Goal: Information Seeking & Learning: Learn about a topic

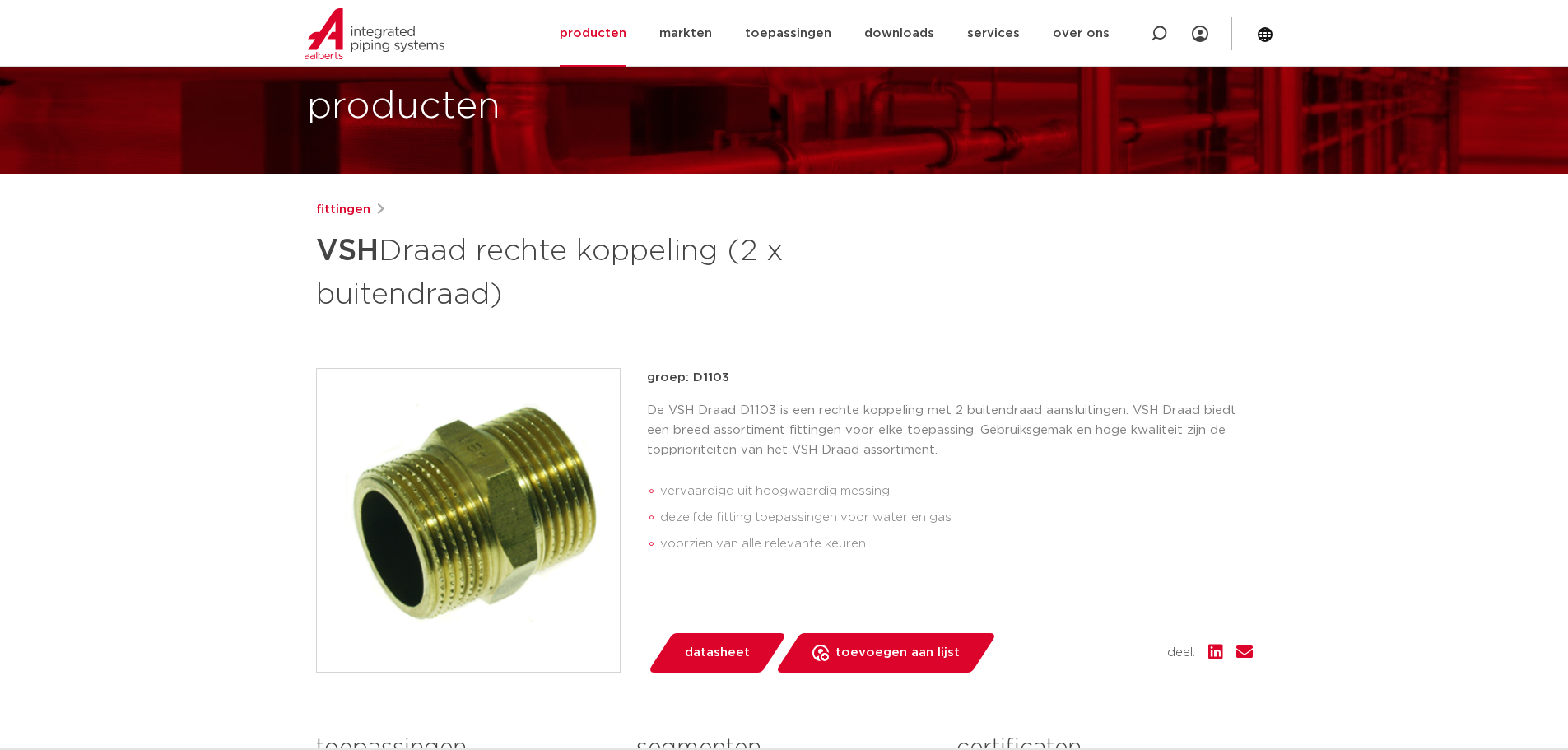
scroll to position [82, 0]
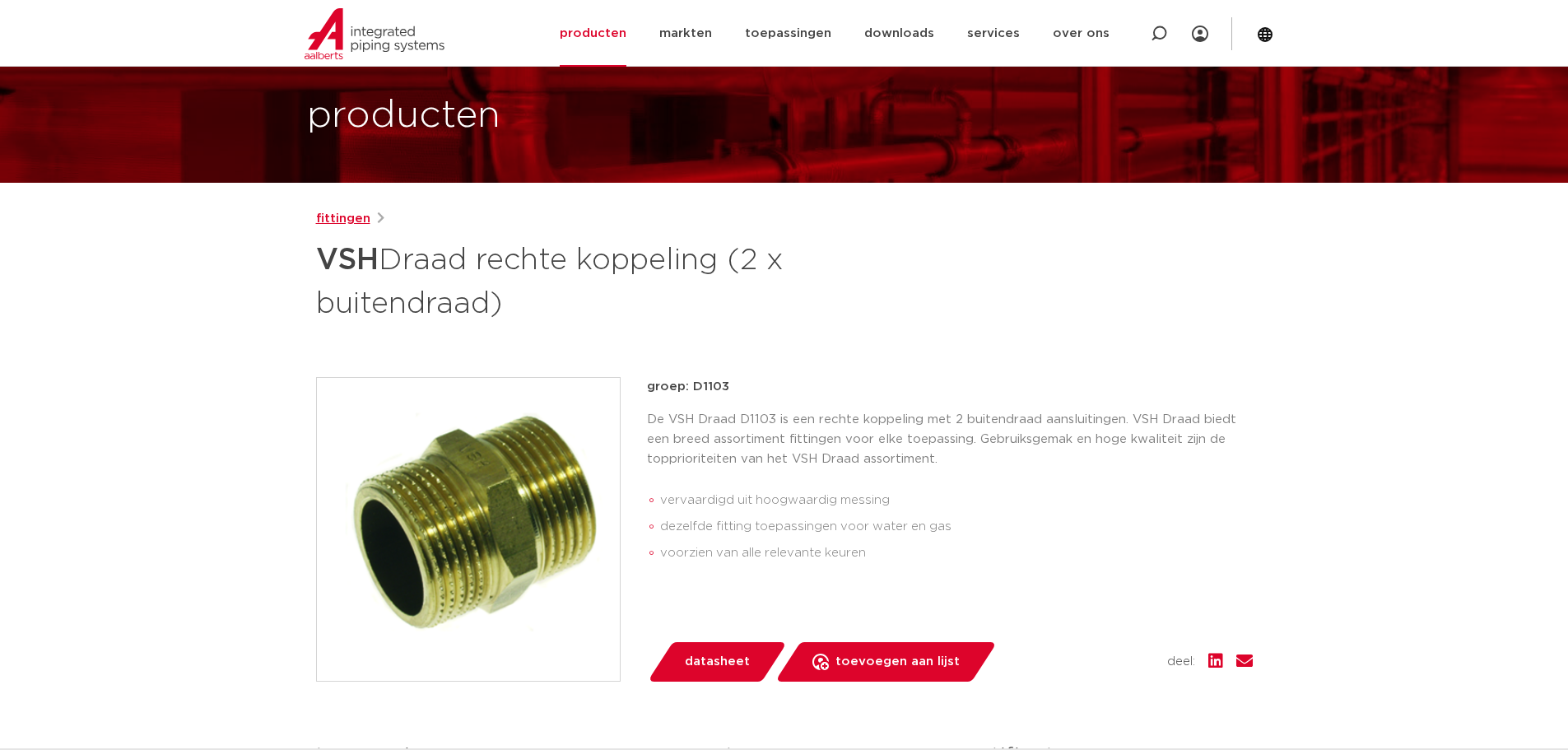
click at [339, 218] on link "fittingen" at bounding box center [343, 219] width 54 height 20
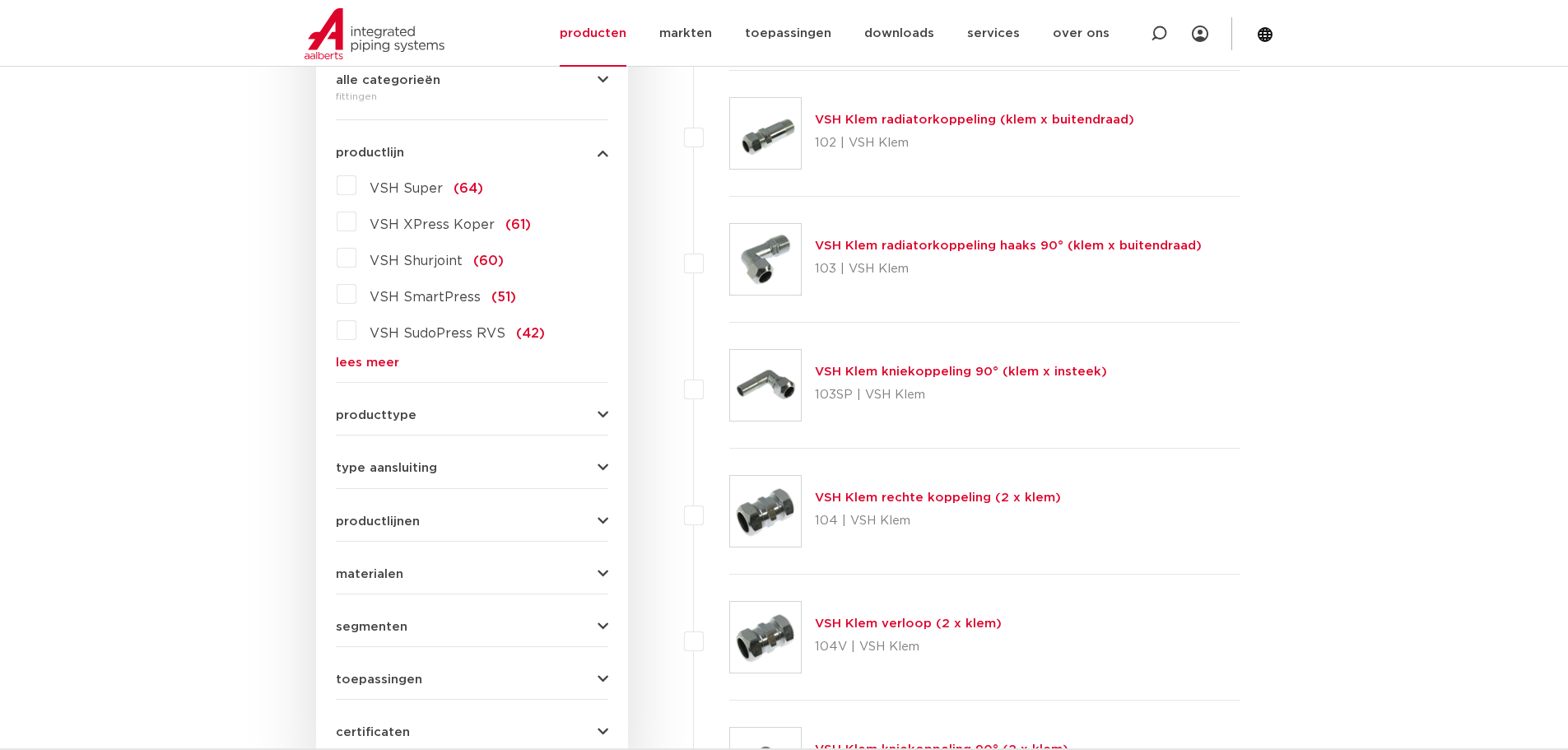
scroll to position [576, 0]
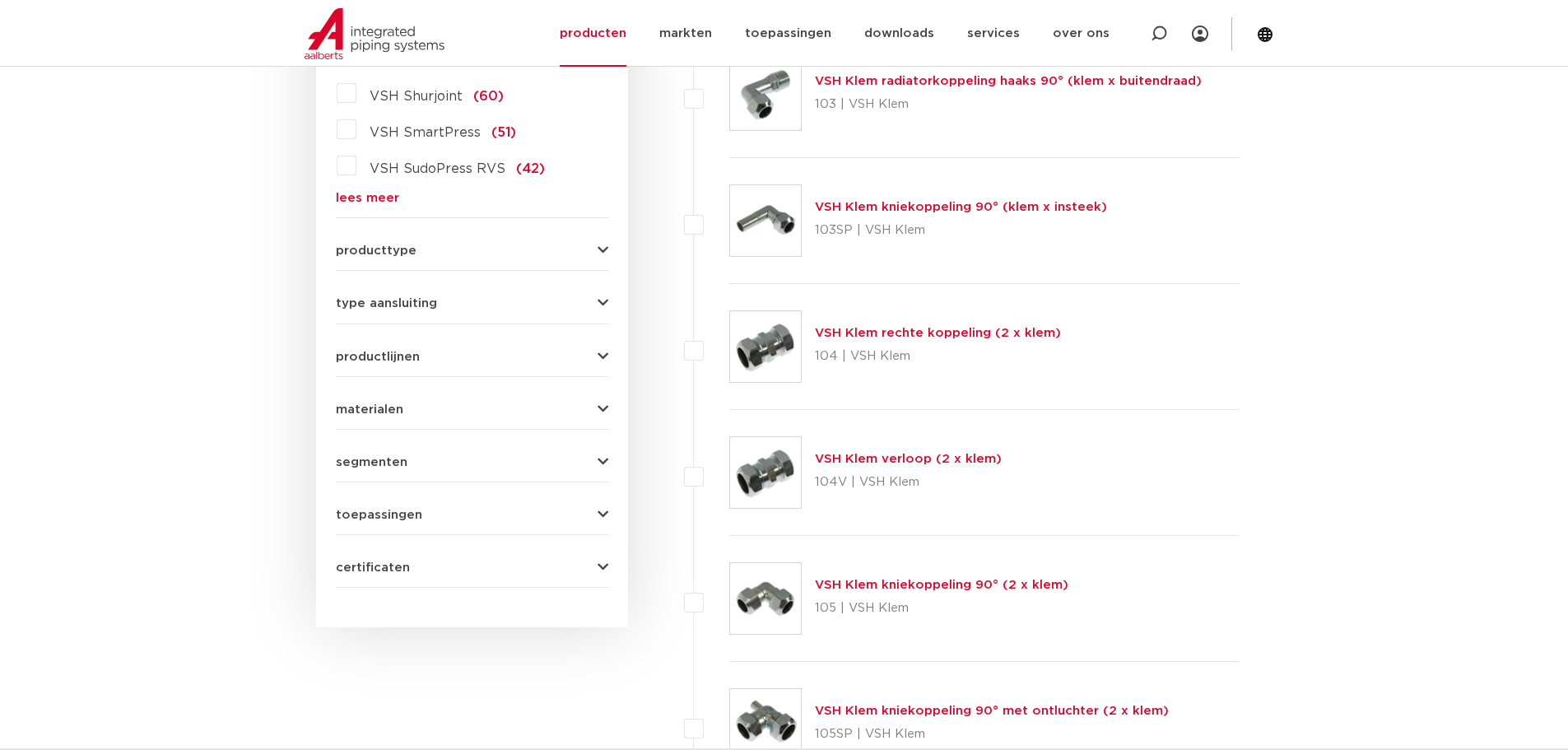
click at [354, 308] on span "type aansluiting" at bounding box center [386, 303] width 101 height 12
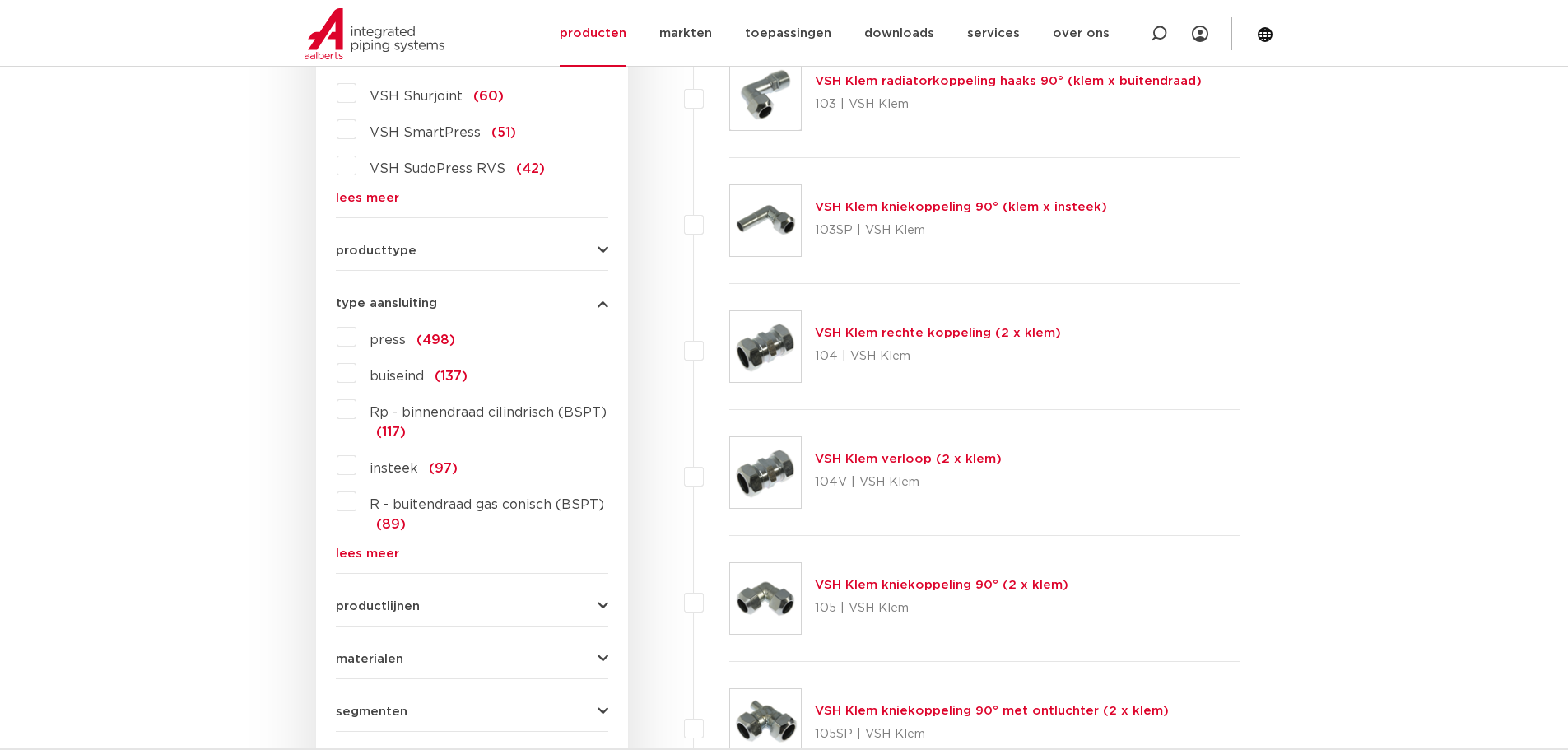
click at [353, 249] on span "producttype" at bounding box center [375, 251] width 81 height 12
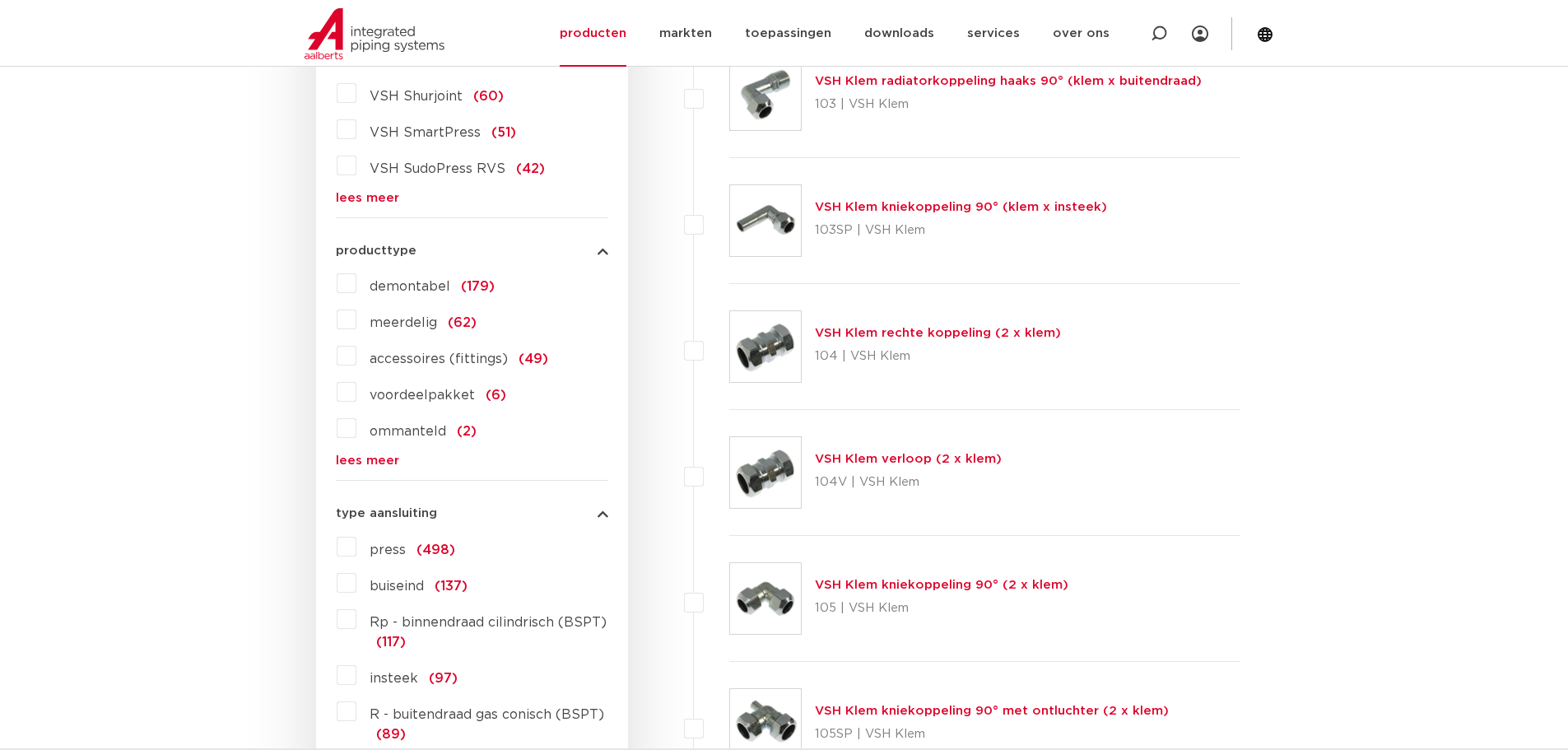
click at [351, 248] on span "producttype" at bounding box center [375, 251] width 81 height 12
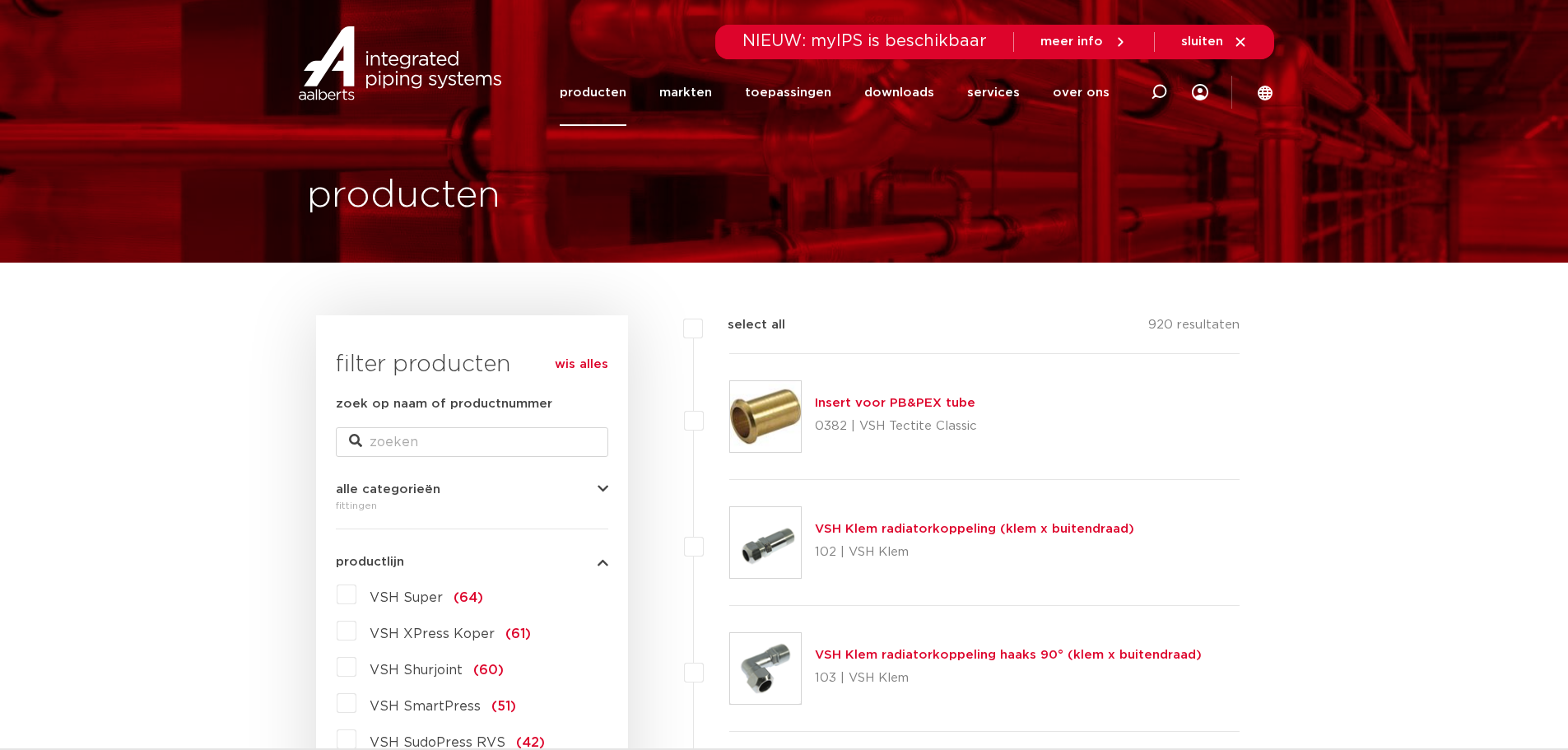
scroll to position [0, 0]
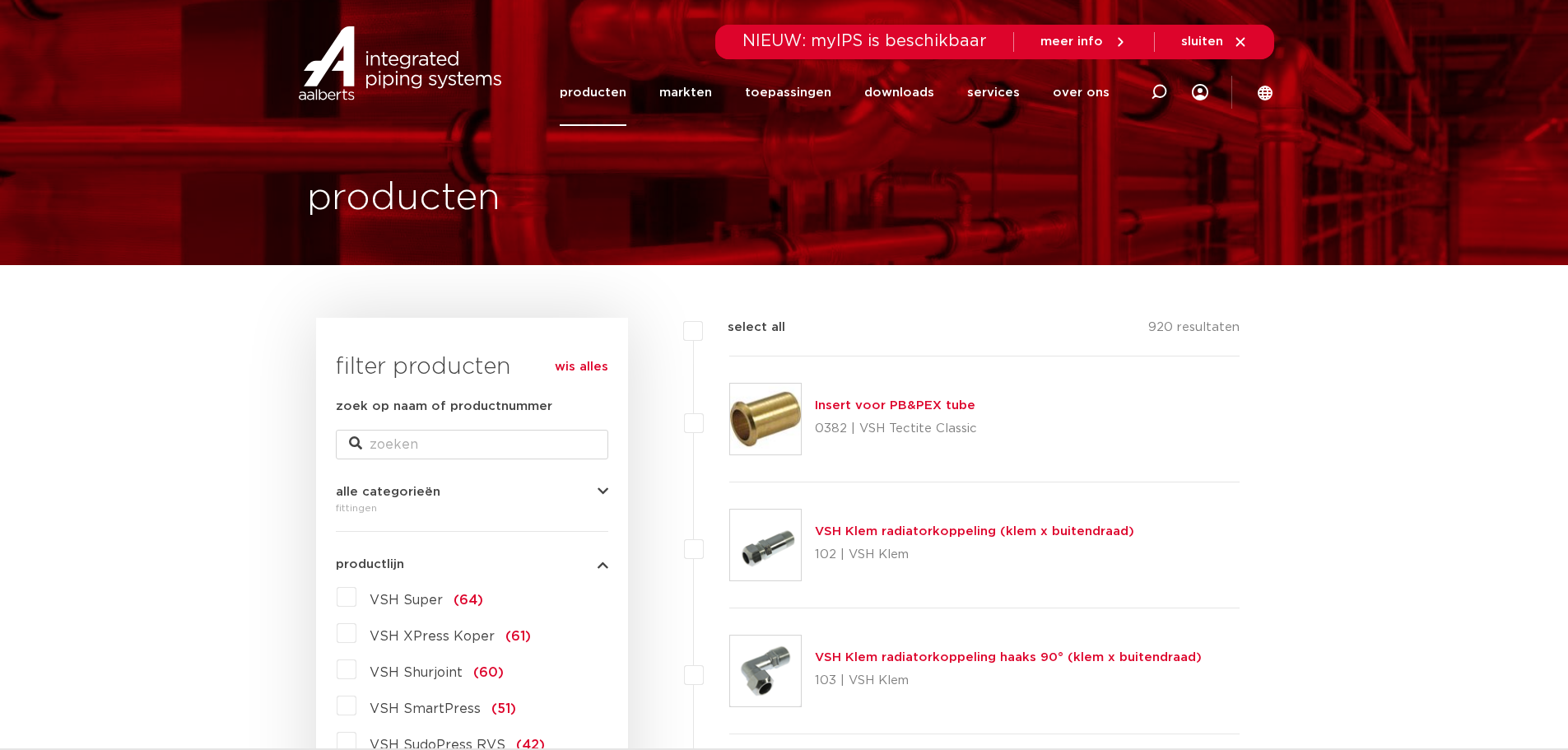
click at [355, 491] on span "alle categorieën" at bounding box center [388, 491] width 105 height 12
click at [363, 491] on span "alle categorieën" at bounding box center [388, 491] width 105 height 12
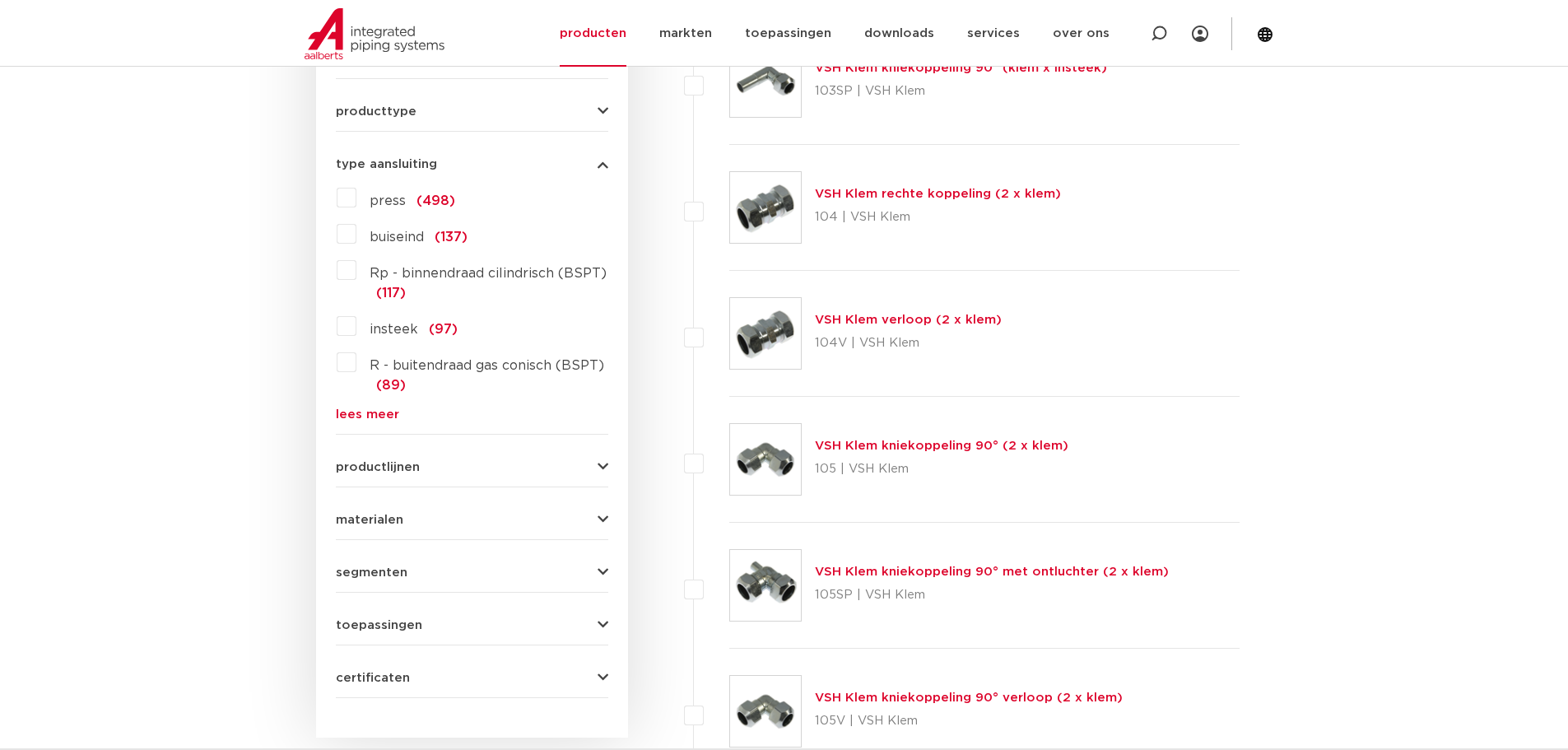
scroll to position [740, 0]
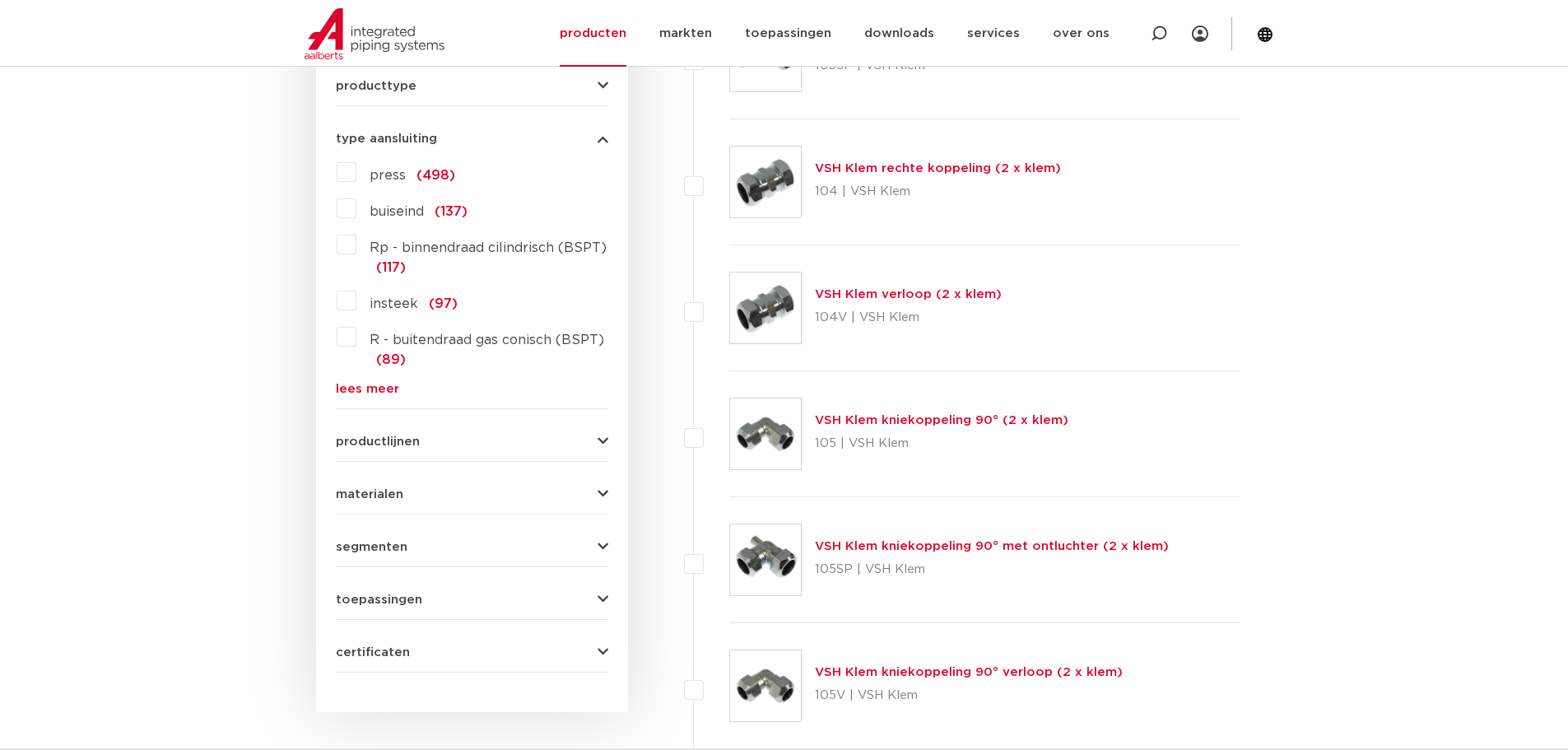
click at [386, 439] on span "productlijnen" at bounding box center [377, 442] width 84 height 12
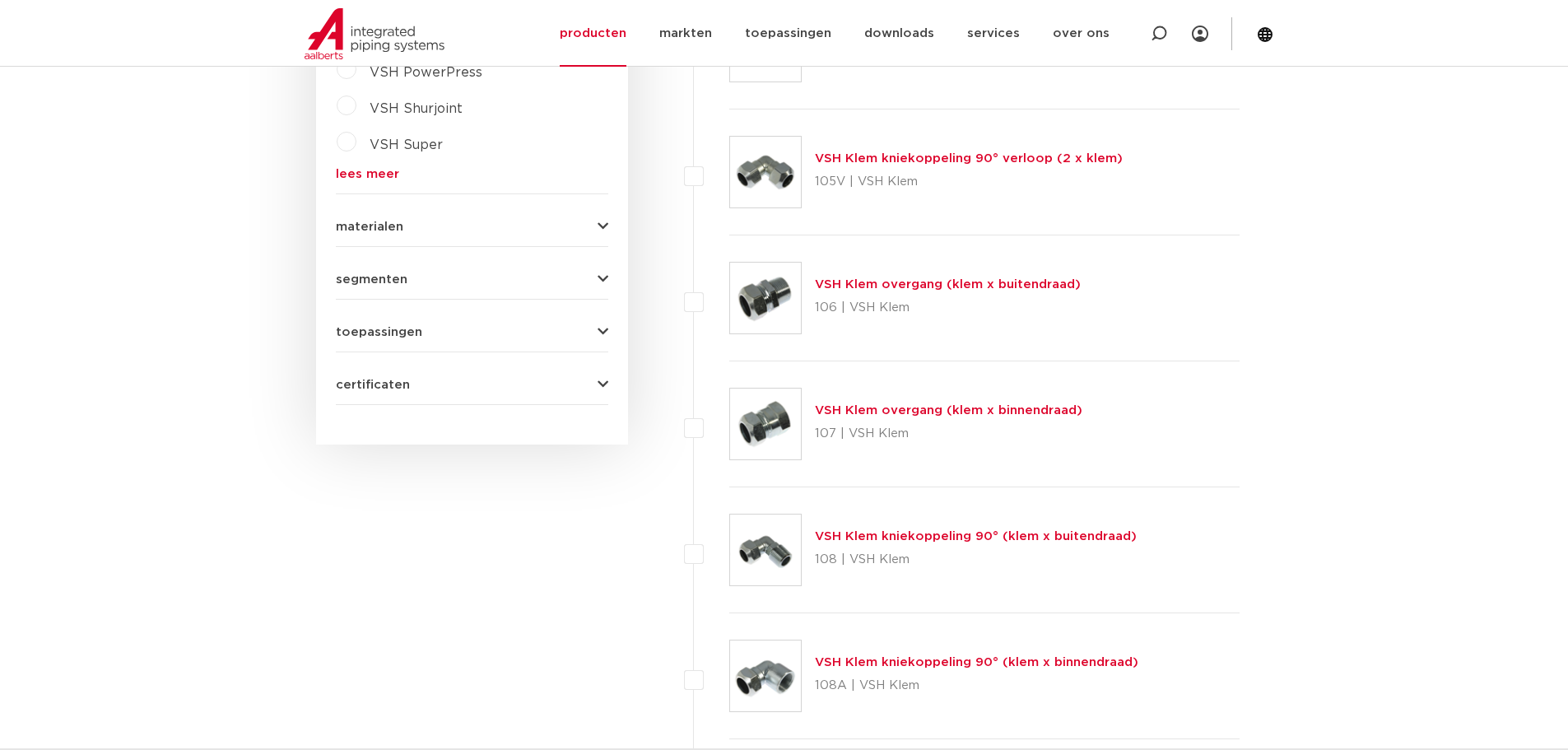
scroll to position [1316, 0]
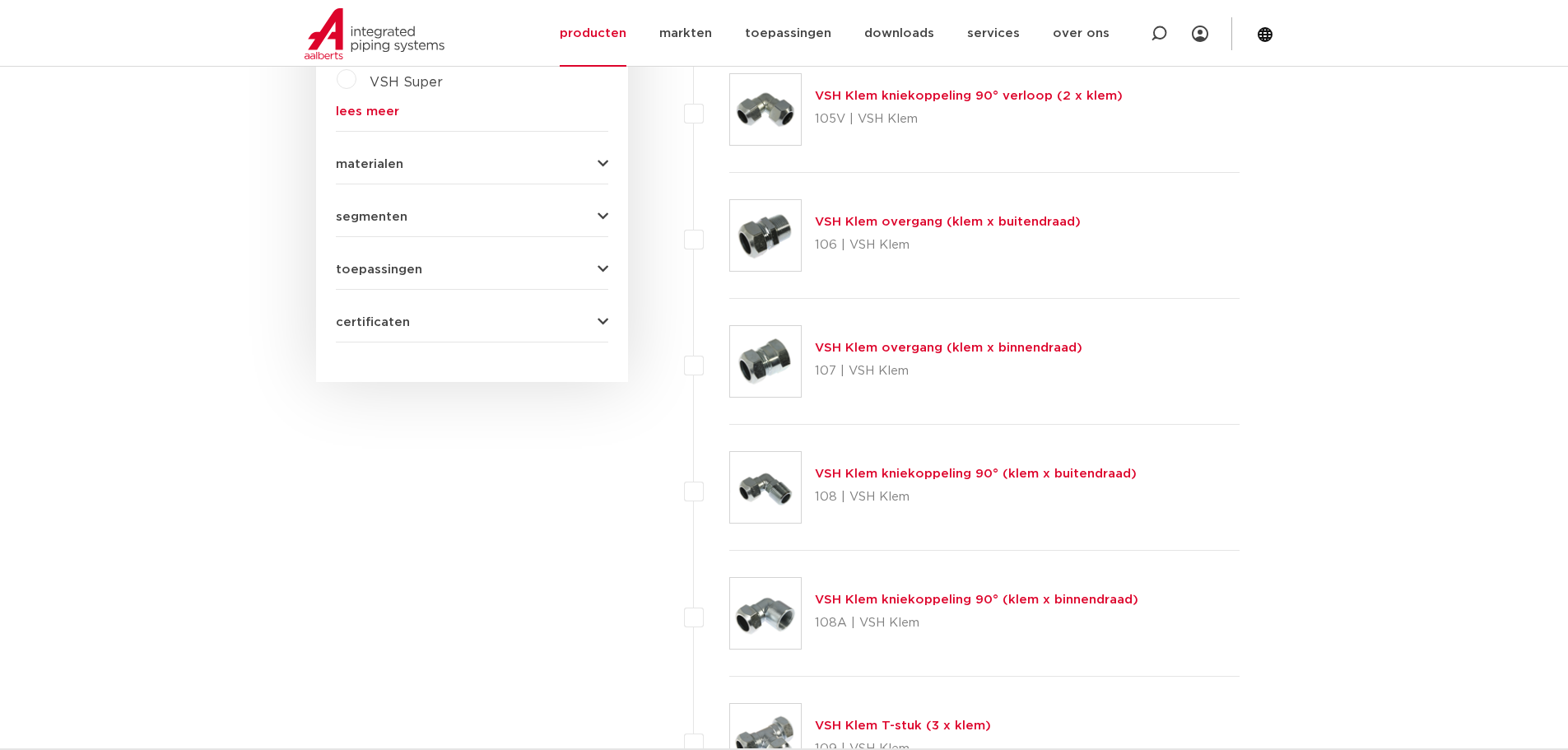
click at [393, 327] on span "certificaten" at bounding box center [372, 322] width 74 height 12
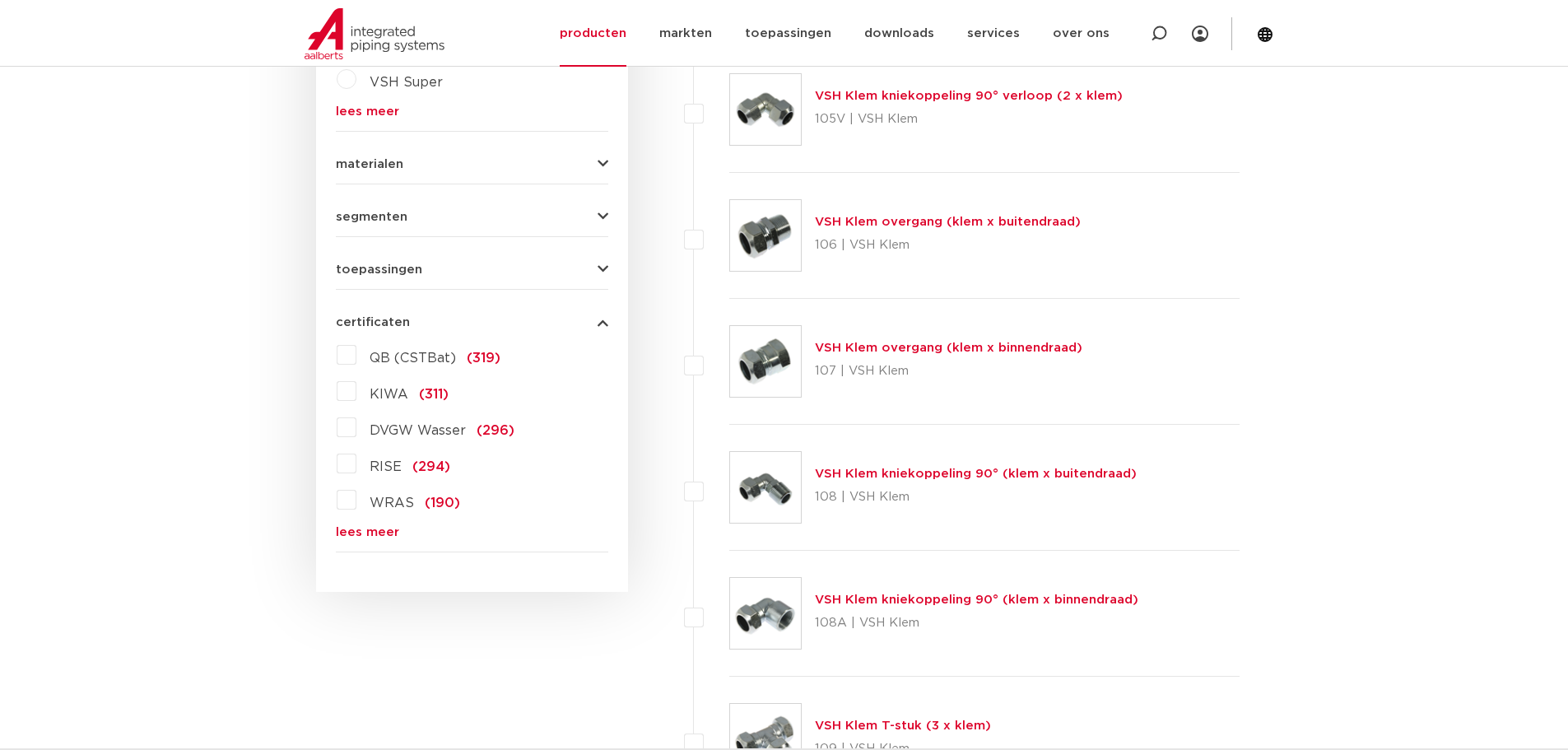
click at [385, 268] on span "toepassingen" at bounding box center [378, 269] width 86 height 12
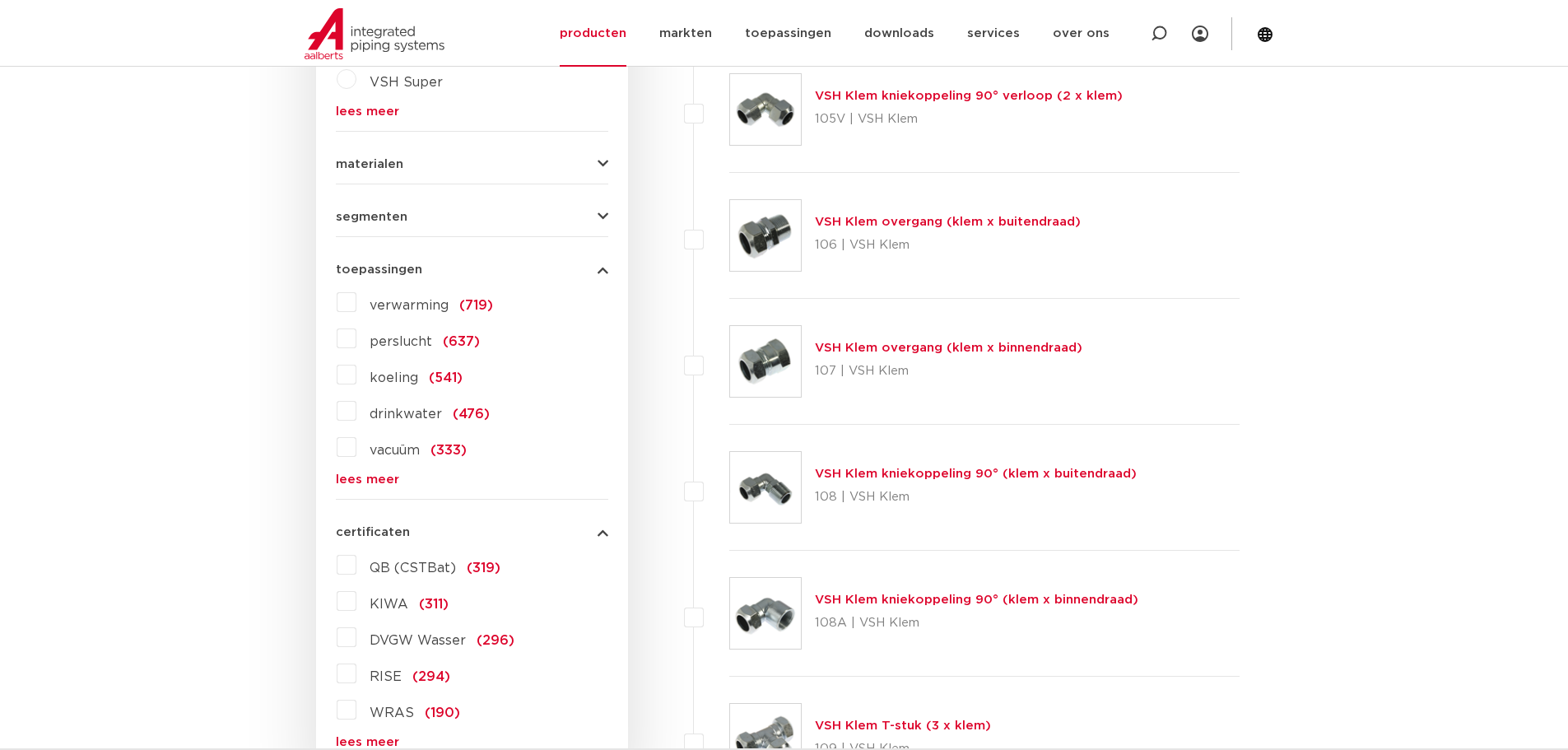
click at [383, 213] on span "segmenten" at bounding box center [371, 217] width 71 height 12
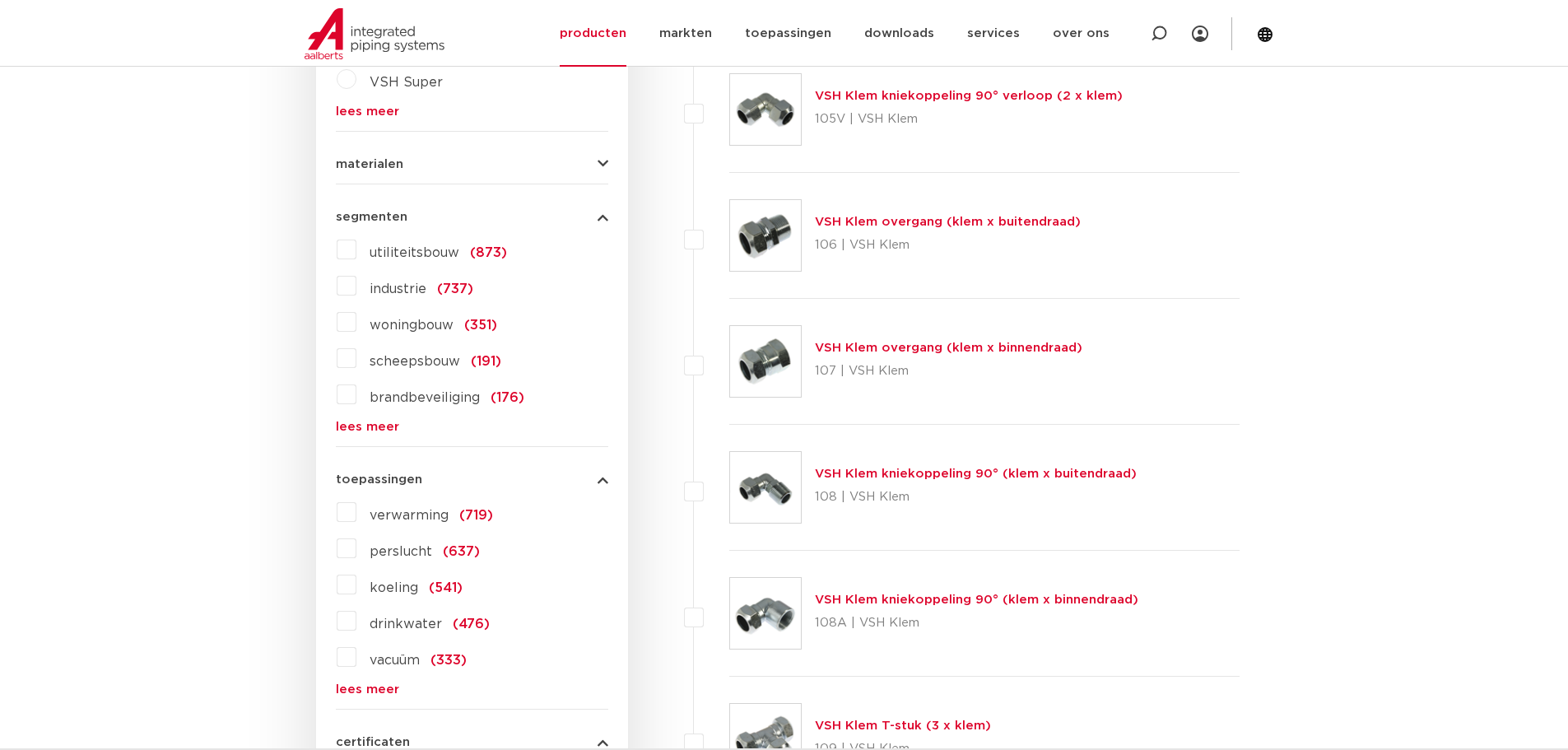
click at [379, 163] on span "materialen" at bounding box center [368, 164] width 67 height 12
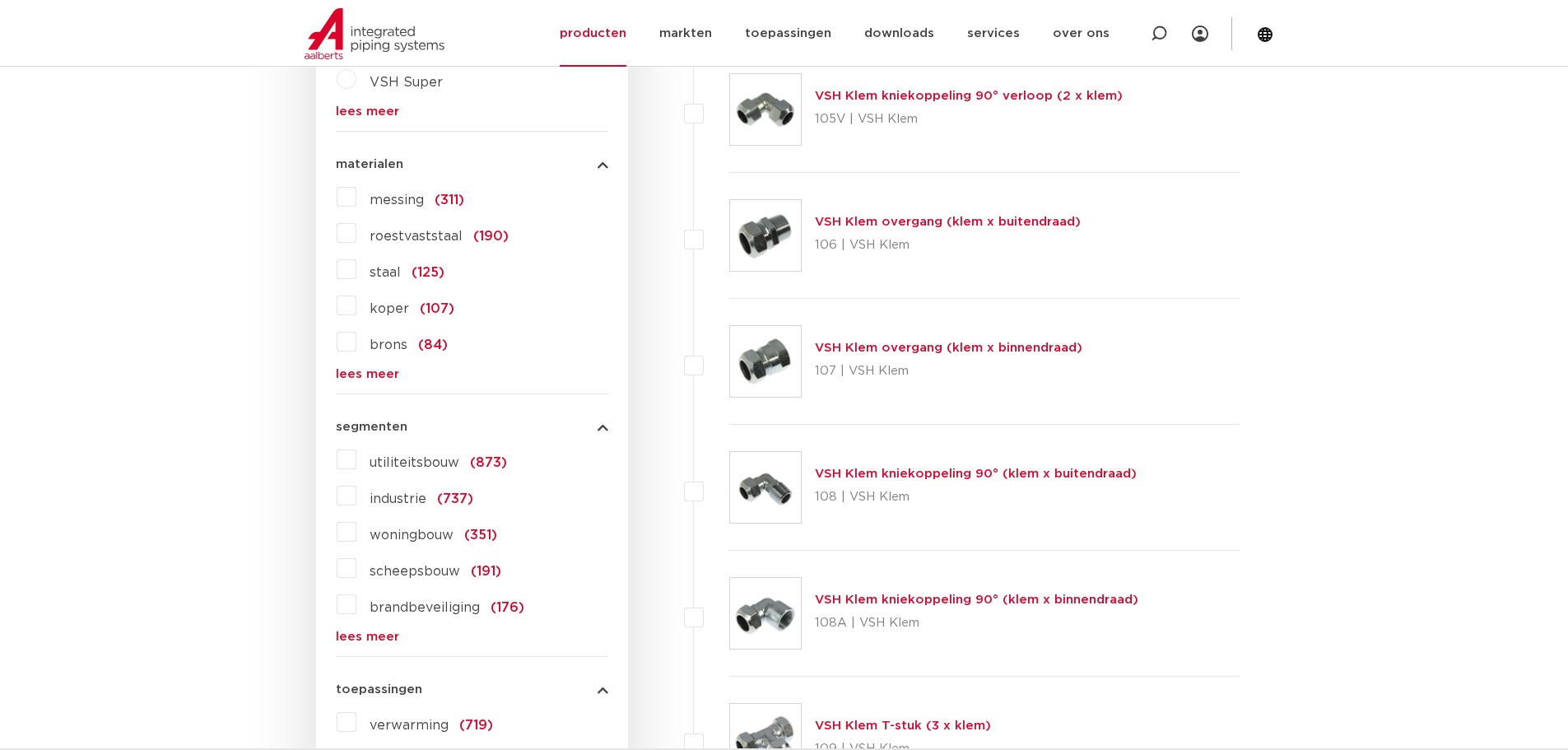
click at [356, 199] on label "messing (311)" at bounding box center [410, 197] width 108 height 26
click at [0, 0] on input "messing (311)" at bounding box center [0, 0] width 0 height 0
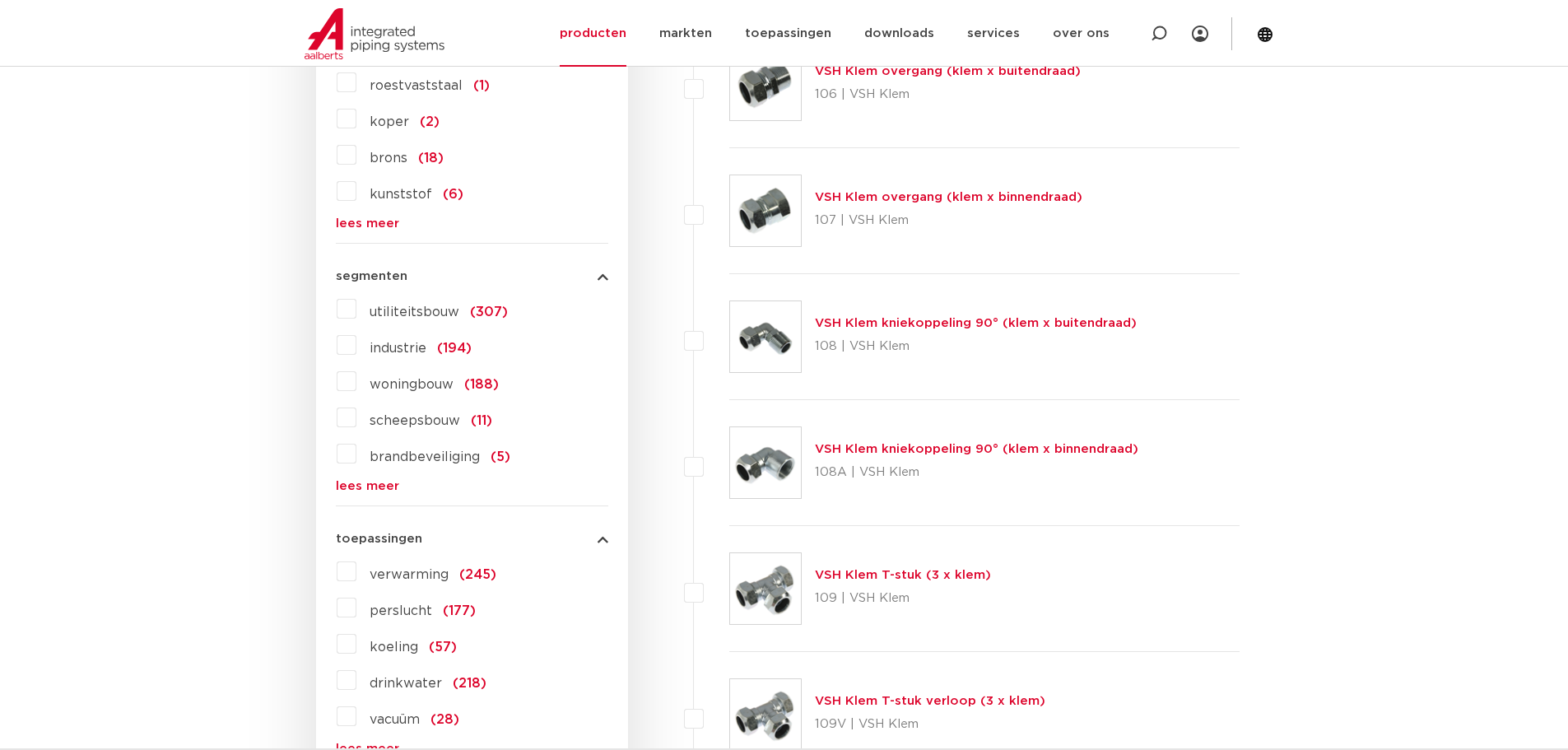
scroll to position [1481, 0]
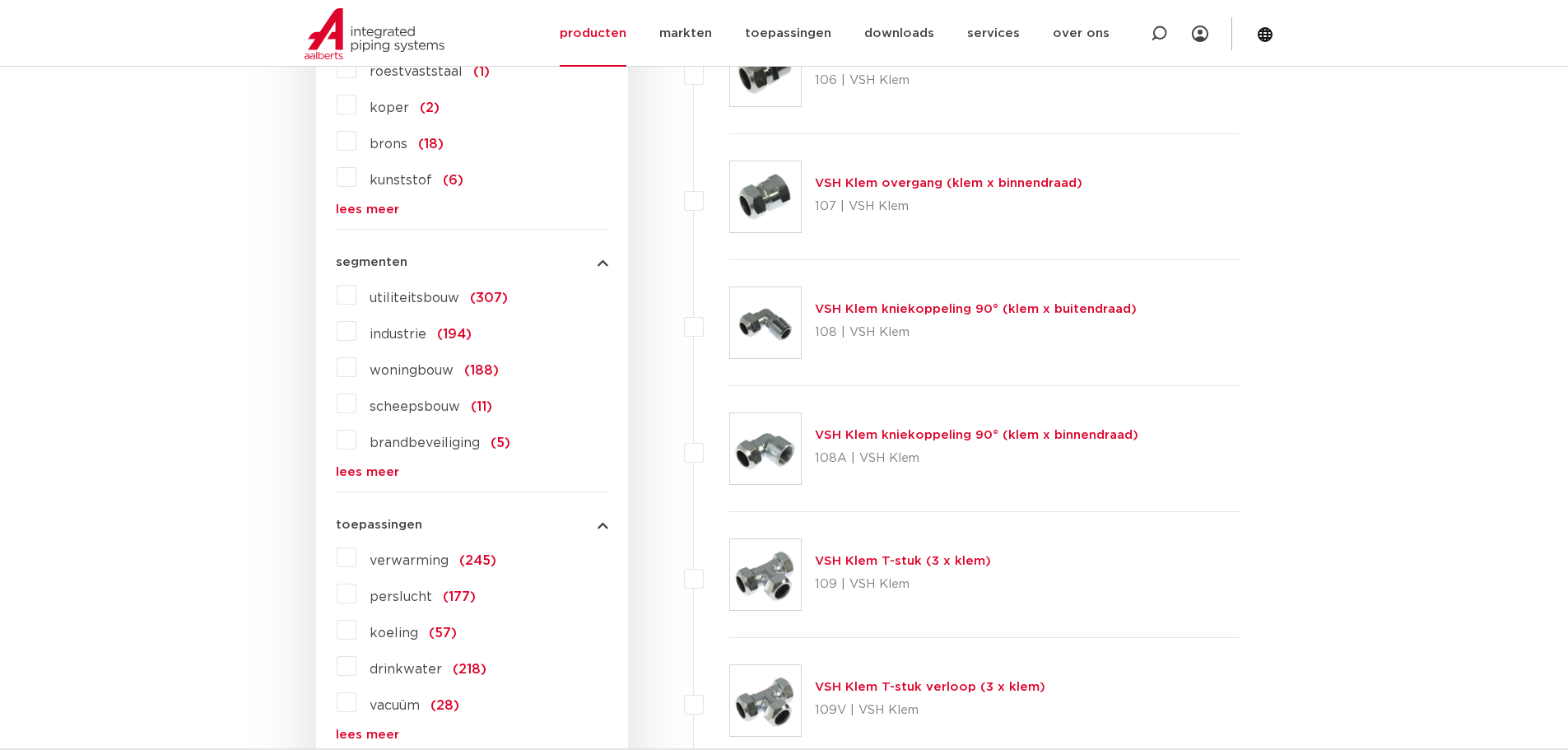
click at [356, 557] on label "verwarming (245)" at bounding box center [426, 557] width 140 height 26
click at [0, 0] on input "verwarming (245)" at bounding box center [0, 0] width 0 height 0
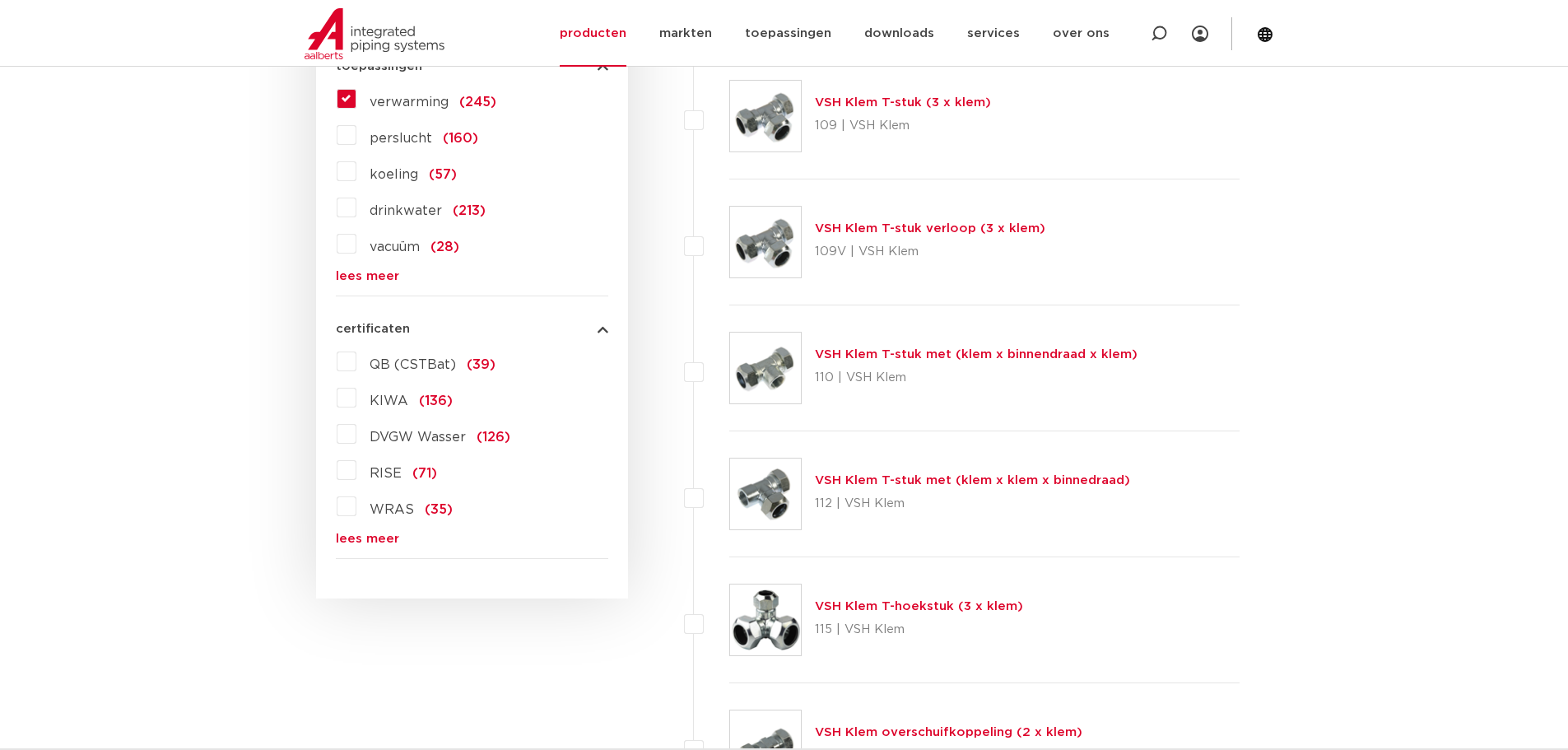
scroll to position [1975, 0]
